Goal: Task Accomplishment & Management: Use online tool/utility

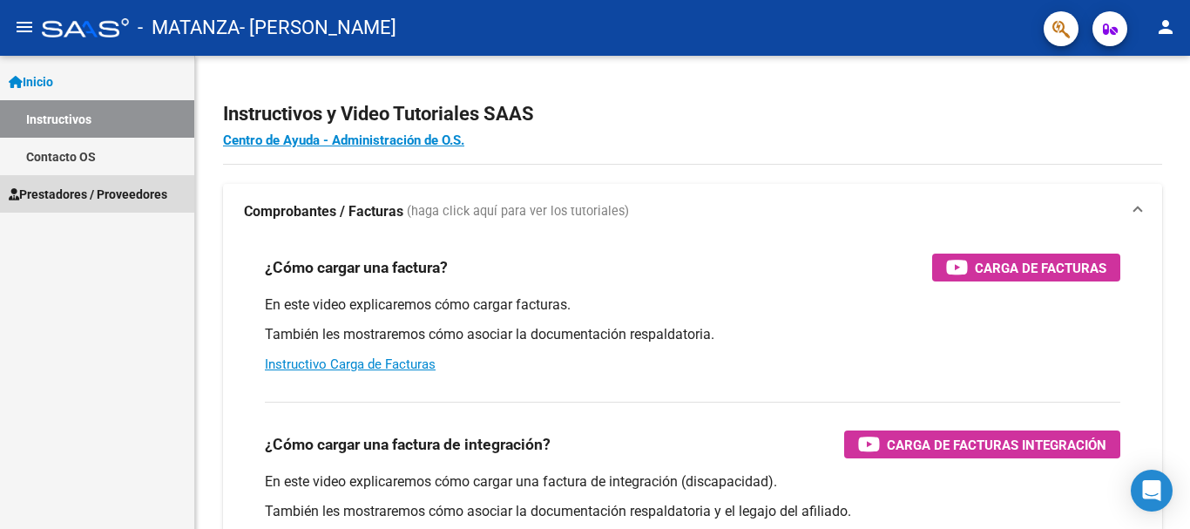
click at [138, 186] on span "Prestadores / Proveedores" at bounding box center [88, 194] width 159 height 19
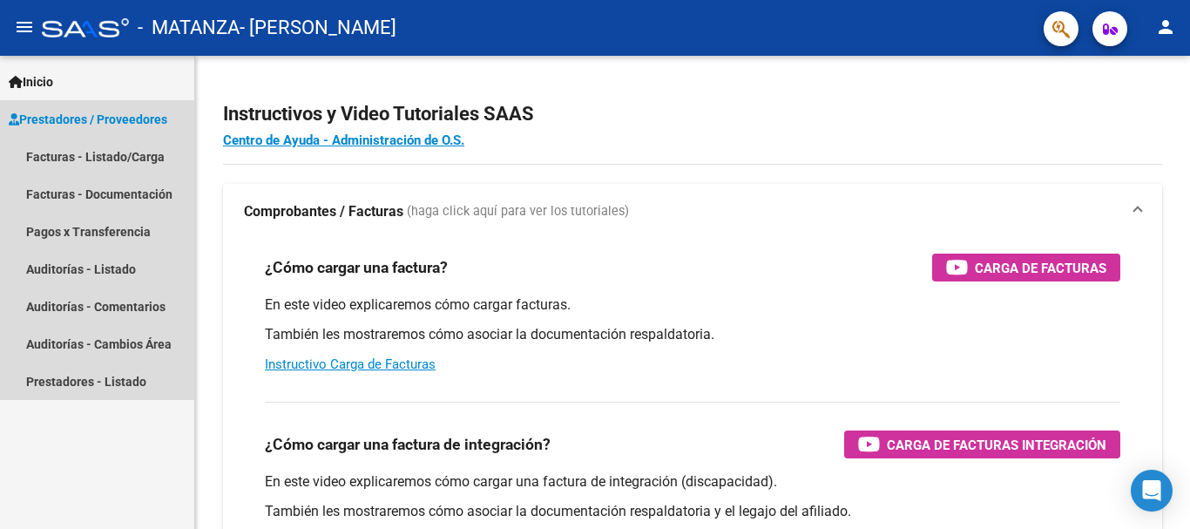
click at [132, 106] on link "Prestadores / Proveedores" at bounding box center [97, 118] width 194 height 37
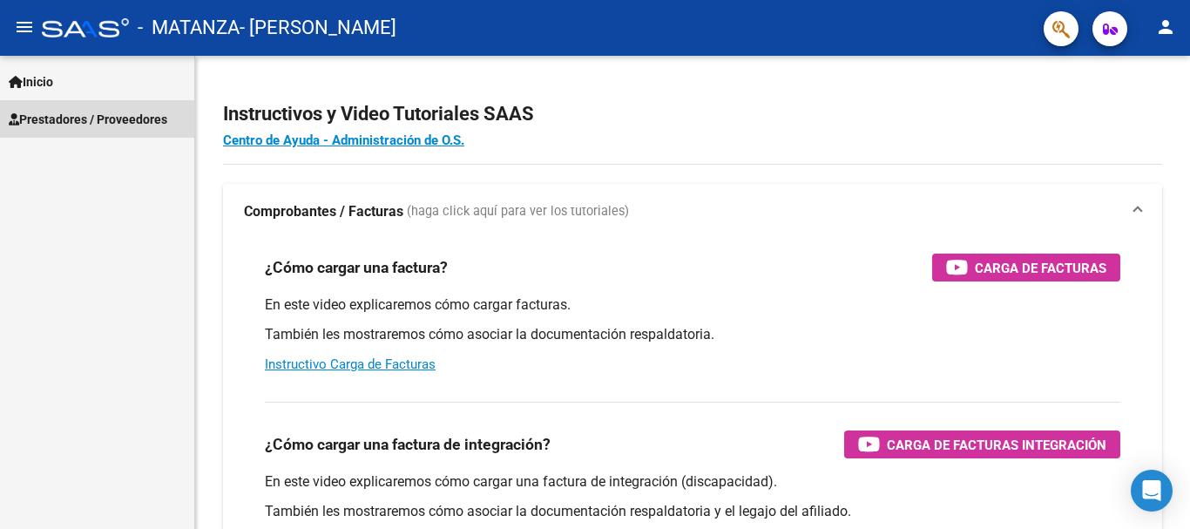
click at [104, 119] on span "Prestadores / Proveedores" at bounding box center [88, 119] width 159 height 19
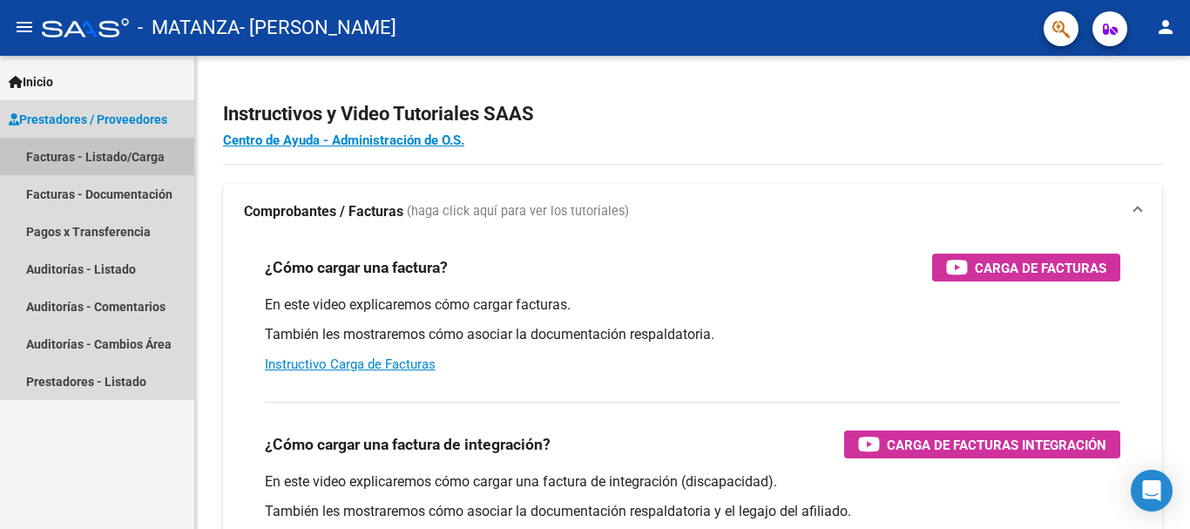
click at [97, 148] on link "Facturas - Listado/Carga" at bounding box center [97, 156] width 194 height 37
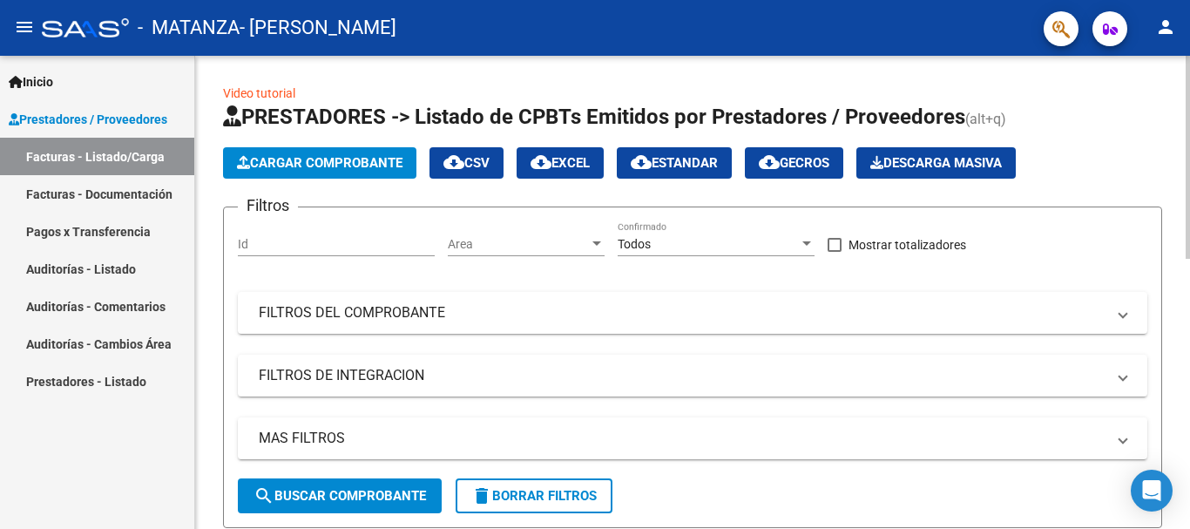
scroll to position [473, 0]
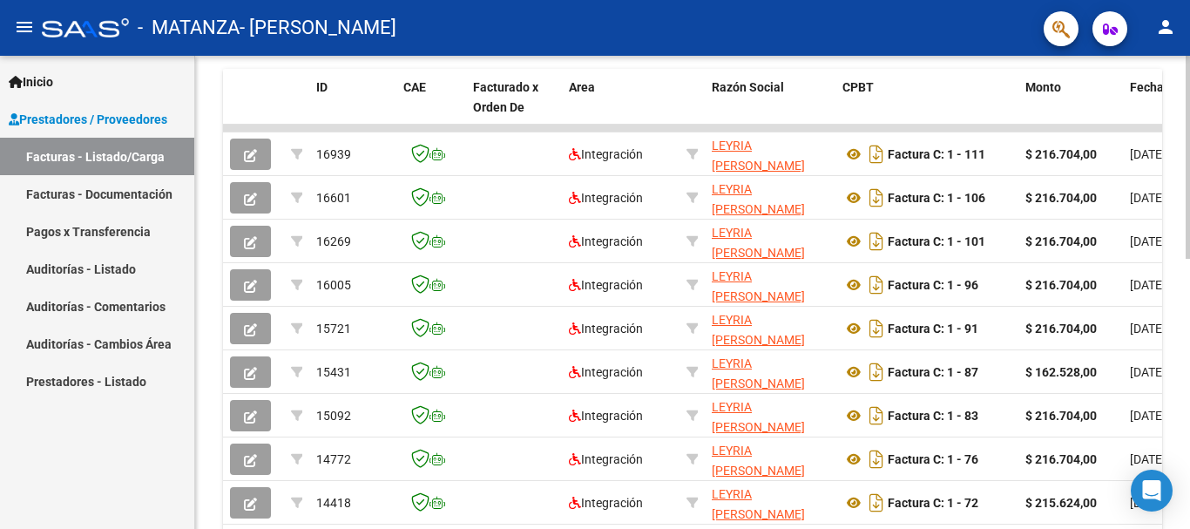
click at [1176, 298] on div at bounding box center [1188, 292] width 4 height 473
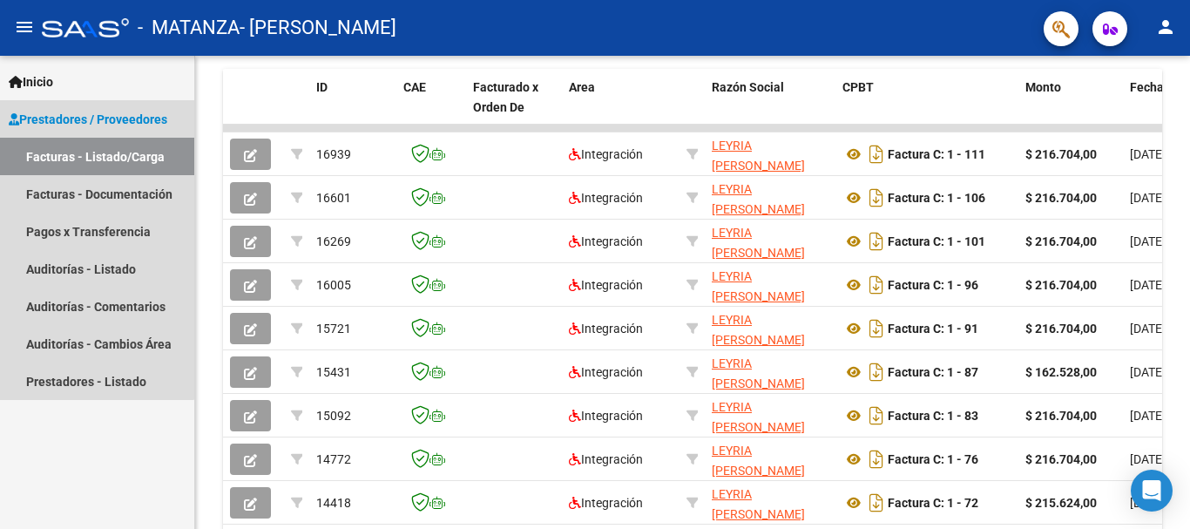
click at [45, 118] on span "Prestadores / Proveedores" at bounding box center [88, 119] width 159 height 19
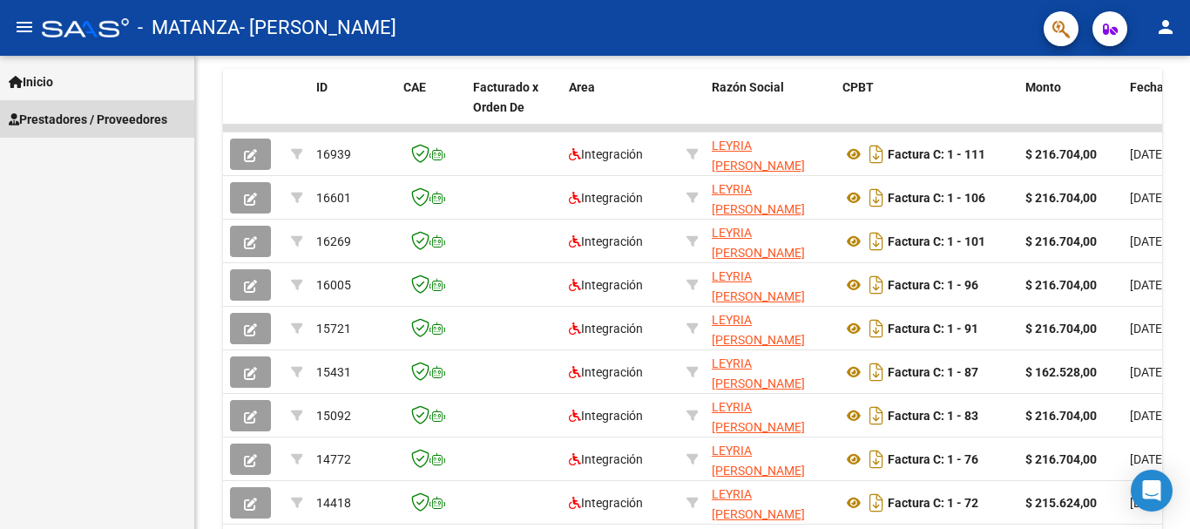
click at [45, 118] on span "Prestadores / Proveedores" at bounding box center [88, 119] width 159 height 19
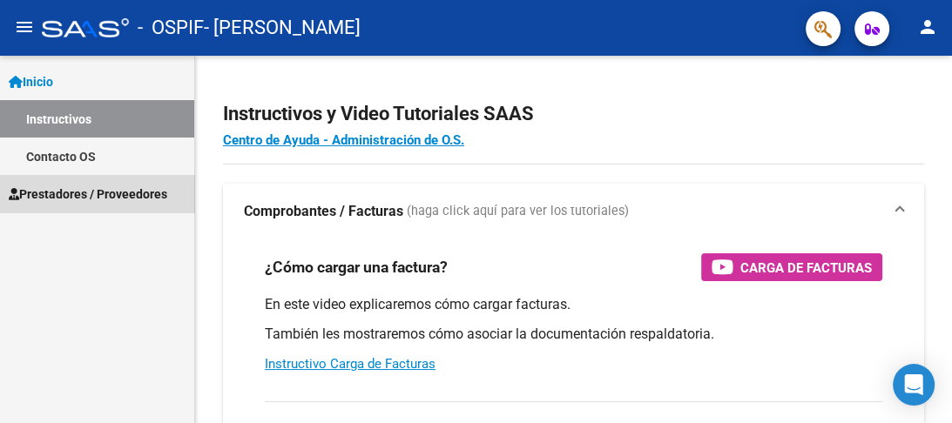
click at [129, 197] on span "Prestadores / Proveedores" at bounding box center [88, 194] width 159 height 19
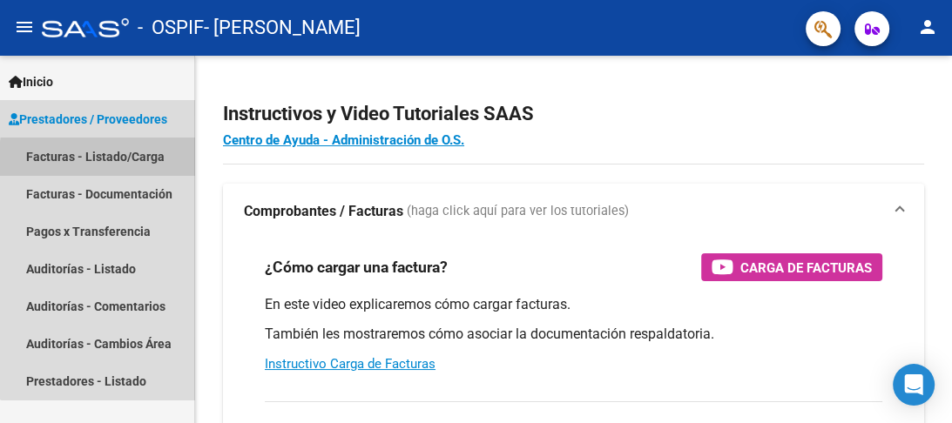
click at [117, 160] on link "Facturas - Listado/Carga" at bounding box center [97, 156] width 194 height 37
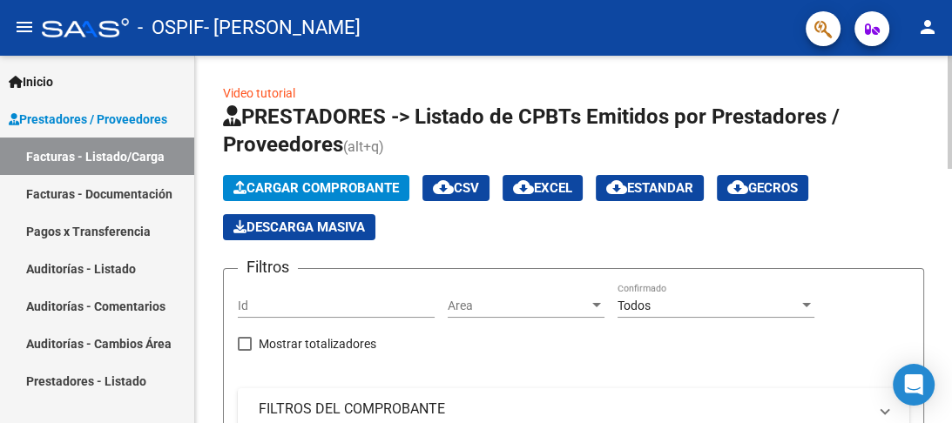
scroll to position [368, 0]
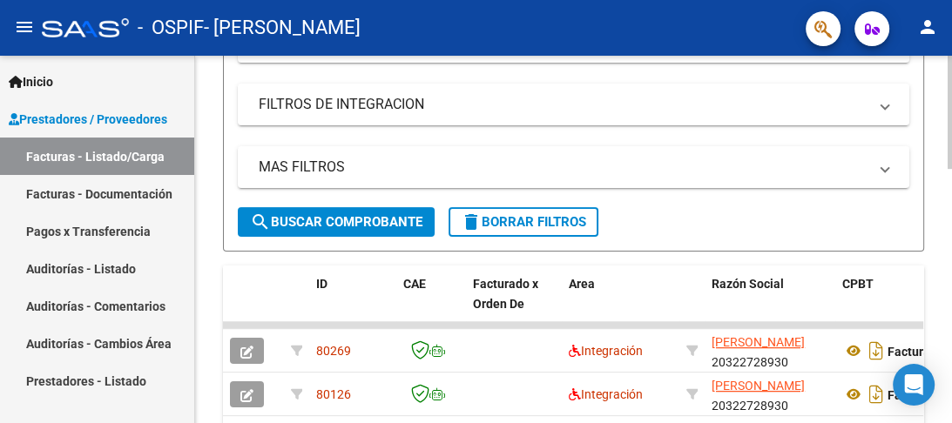
click at [951, 213] on div at bounding box center [950, 240] width 4 height 368
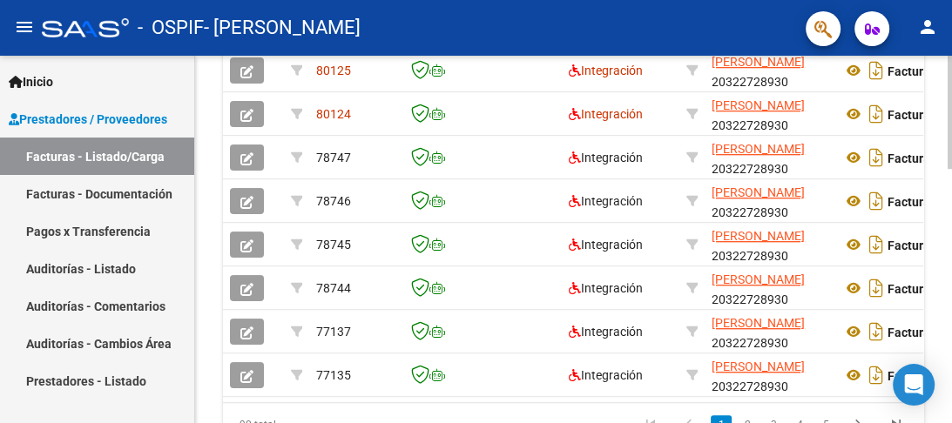
click at [951, 314] on div at bounding box center [950, 240] width 4 height 368
click at [951, 314] on div at bounding box center [950, 341] width 4 height 113
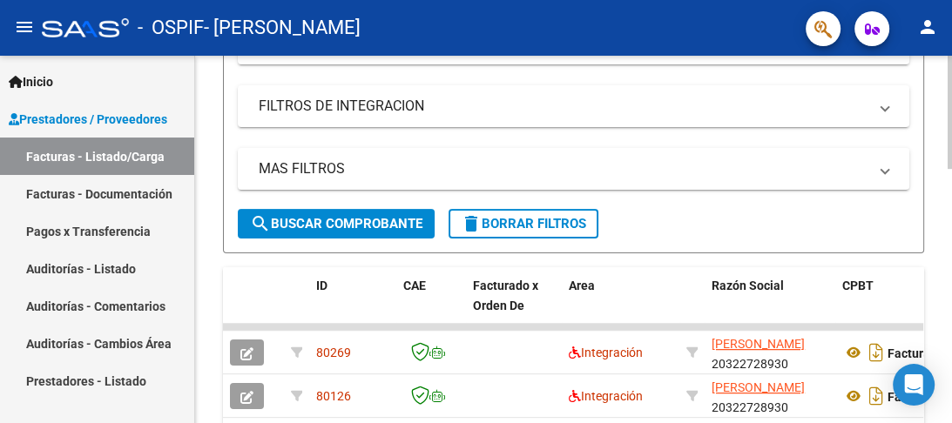
click at [951, 71] on div at bounding box center [950, 240] width 4 height 368
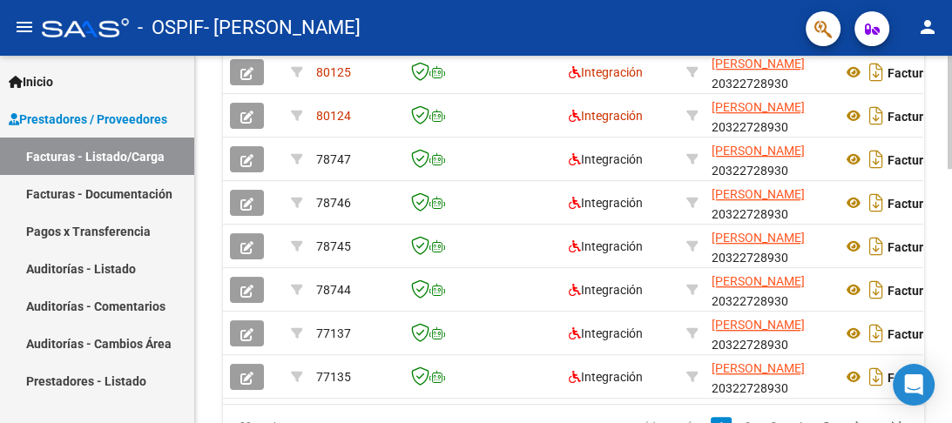
click at [949, 286] on div at bounding box center [950, 240] width 4 height 368
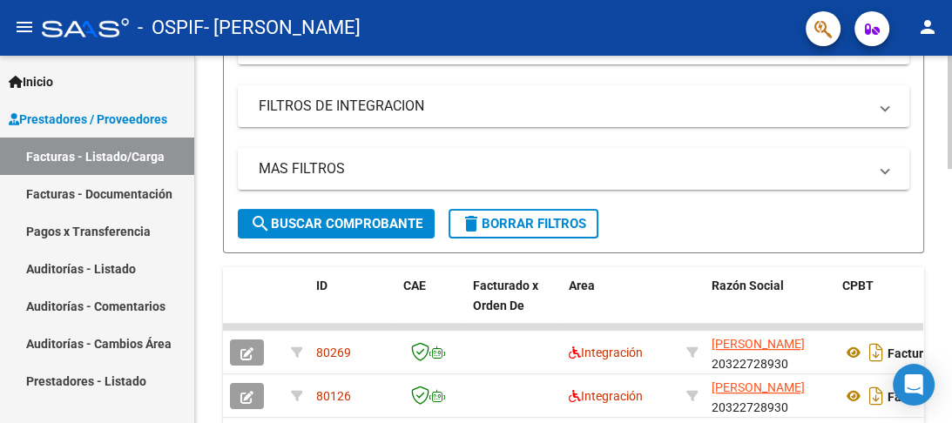
click at [951, 79] on div at bounding box center [950, 240] width 4 height 368
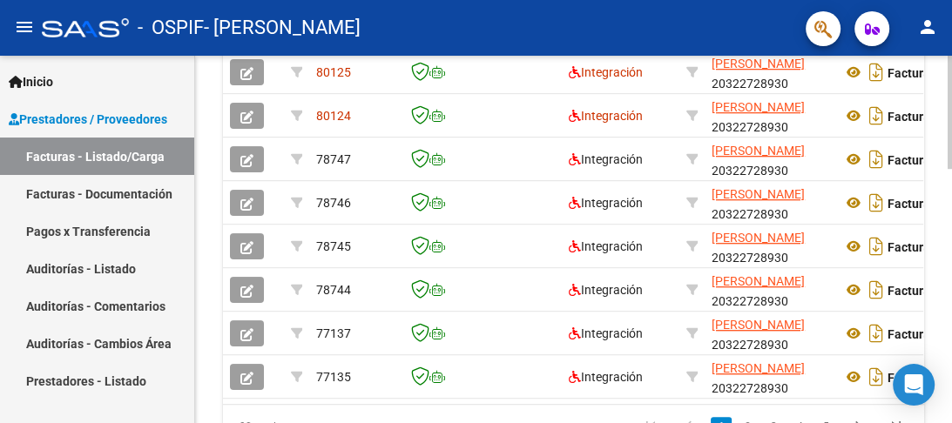
click at [951, 290] on div at bounding box center [950, 240] width 4 height 368
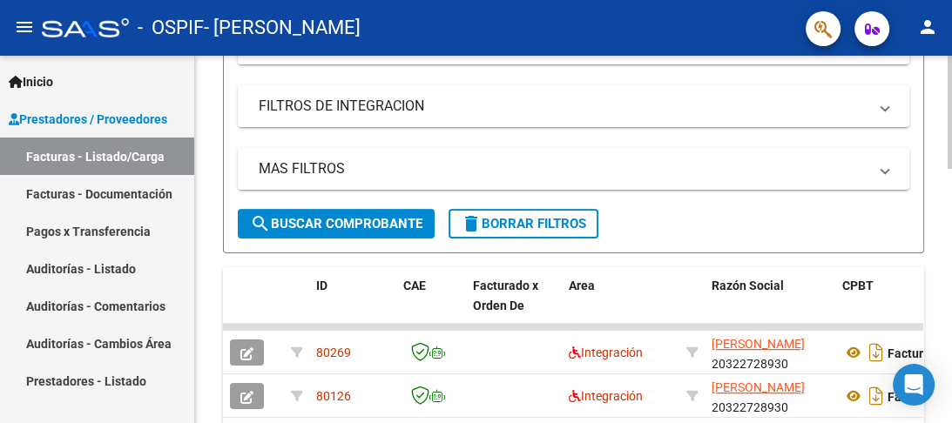
click at [951, 65] on div at bounding box center [950, 240] width 4 height 368
click at [0, 138] on link "Facturas - Listado/Carga" at bounding box center [97, 156] width 194 height 37
